Goal: Transaction & Acquisition: Purchase product/service

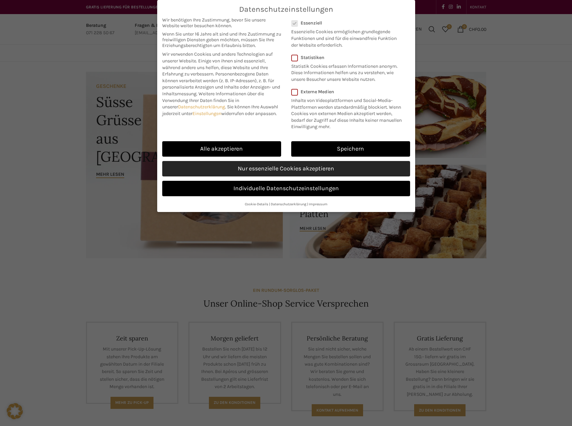
click at [262, 171] on link "Nur essenzielle Cookies akzeptieren" at bounding box center [286, 168] width 248 height 15
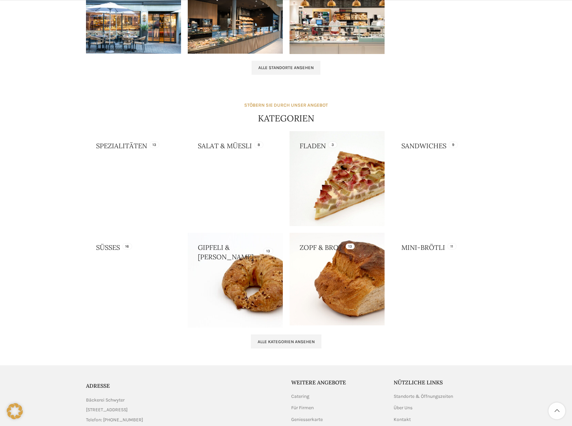
scroll to position [504, 0]
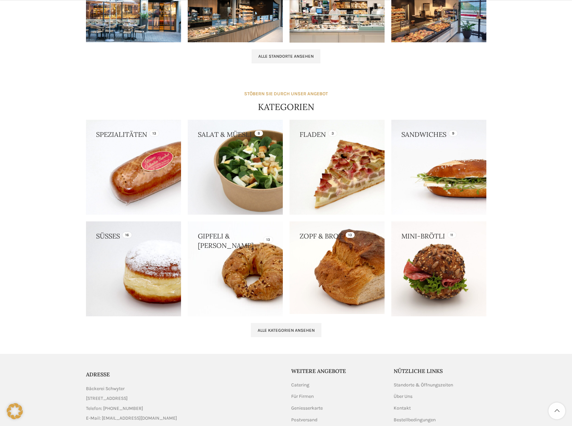
click at [172, 257] on link at bounding box center [133, 269] width 95 height 95
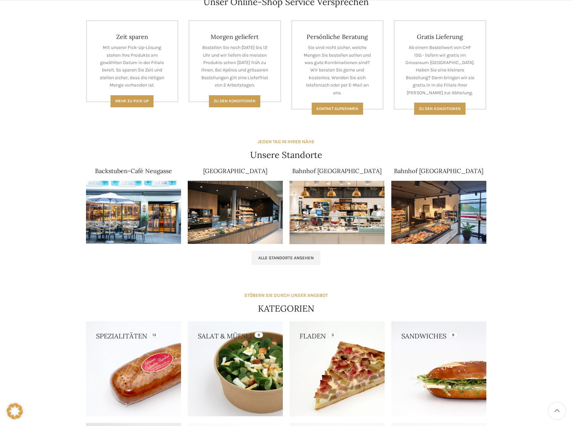
scroll to position [302, 0]
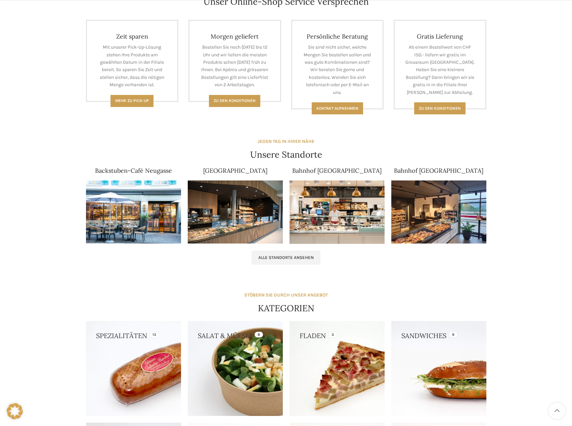
click at [240, 364] on link at bounding box center [235, 368] width 95 height 95
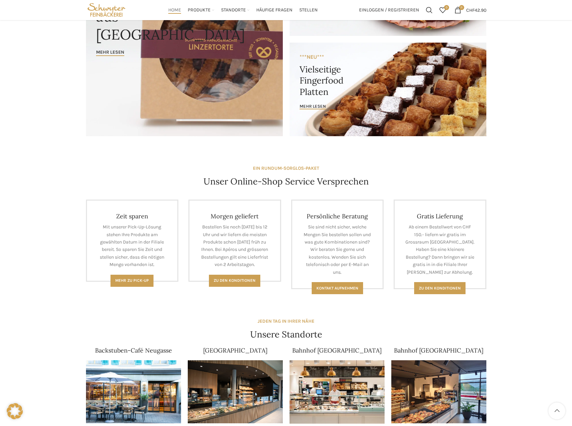
scroll to position [0, 0]
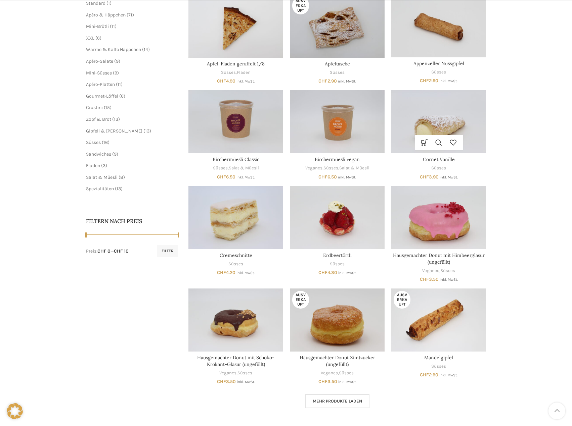
scroll to position [134, 0]
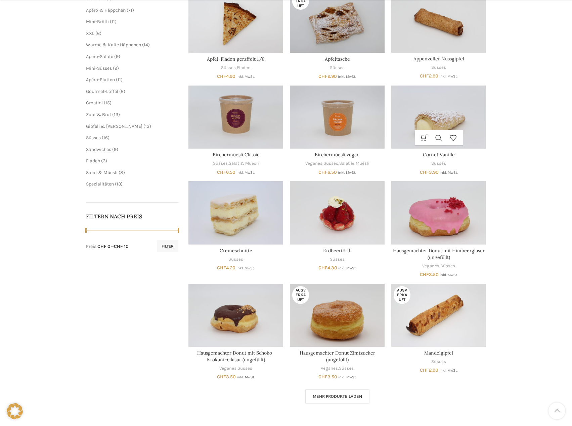
click at [435, 128] on img "Cornet Vanille" at bounding box center [438, 117] width 95 height 63
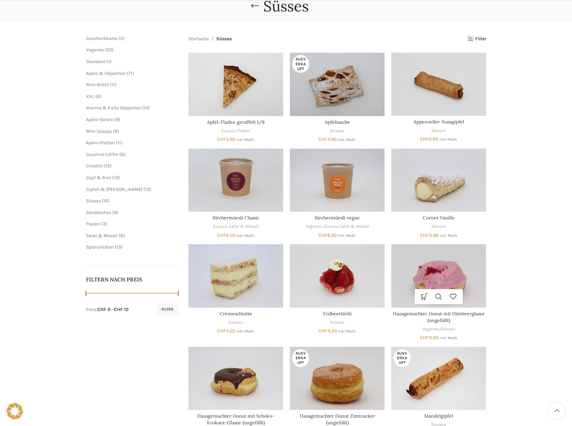
scroll to position [0, 0]
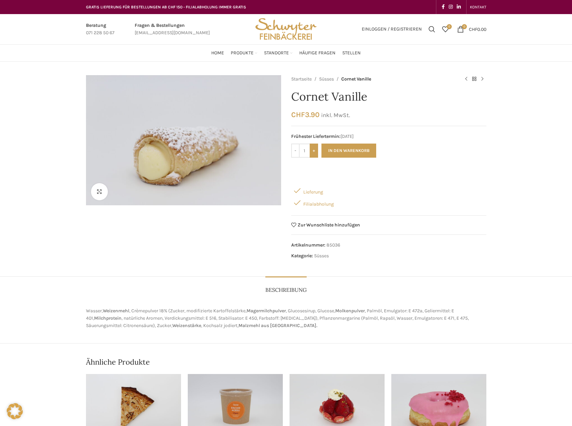
click at [313, 153] on input "+" at bounding box center [314, 151] width 8 height 14
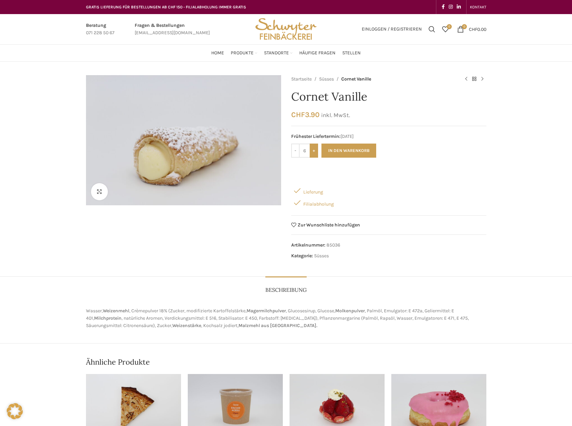
click at [313, 153] on input "+" at bounding box center [314, 151] width 8 height 14
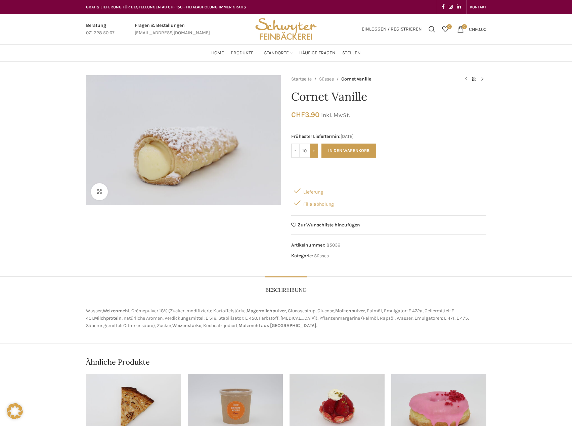
type input "11"
click at [336, 148] on button "In den Warenkorb" at bounding box center [348, 151] width 55 height 14
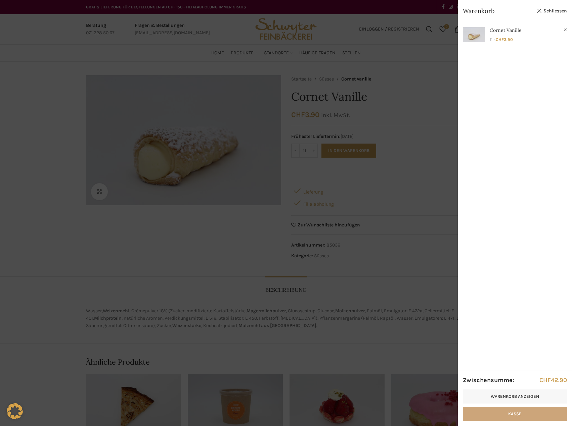
click at [519, 411] on link "Kasse" at bounding box center [515, 414] width 104 height 14
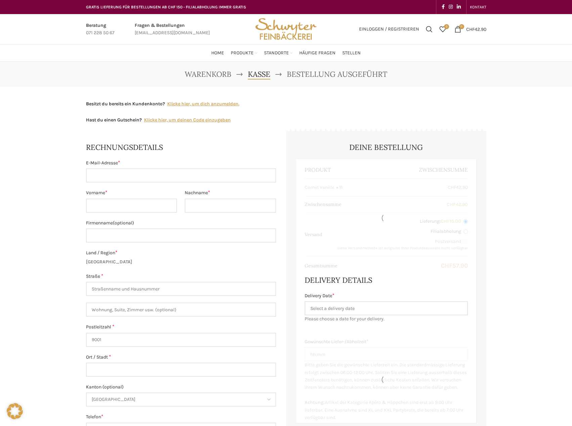
select select "SG"
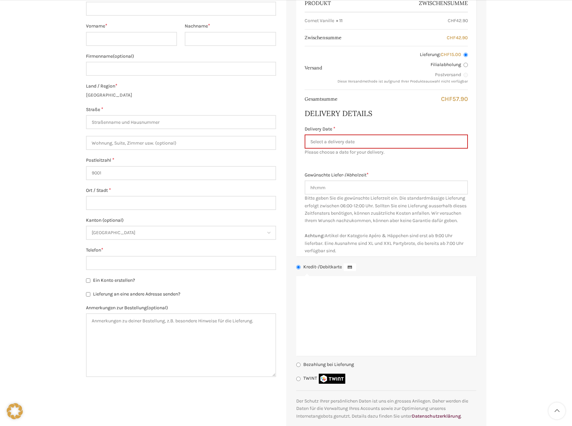
scroll to position [168, 0]
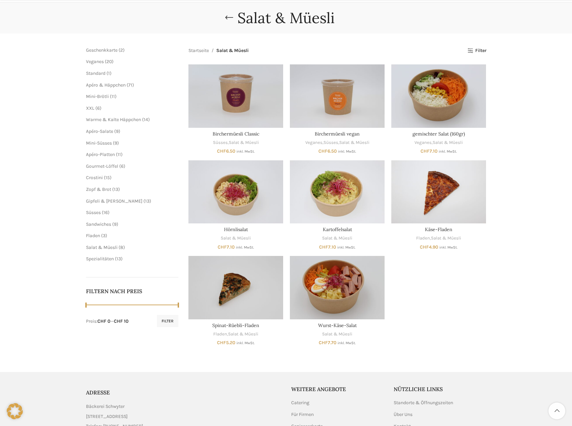
scroll to position [67, 0]
